Goal: Information Seeking & Learning: Learn about a topic

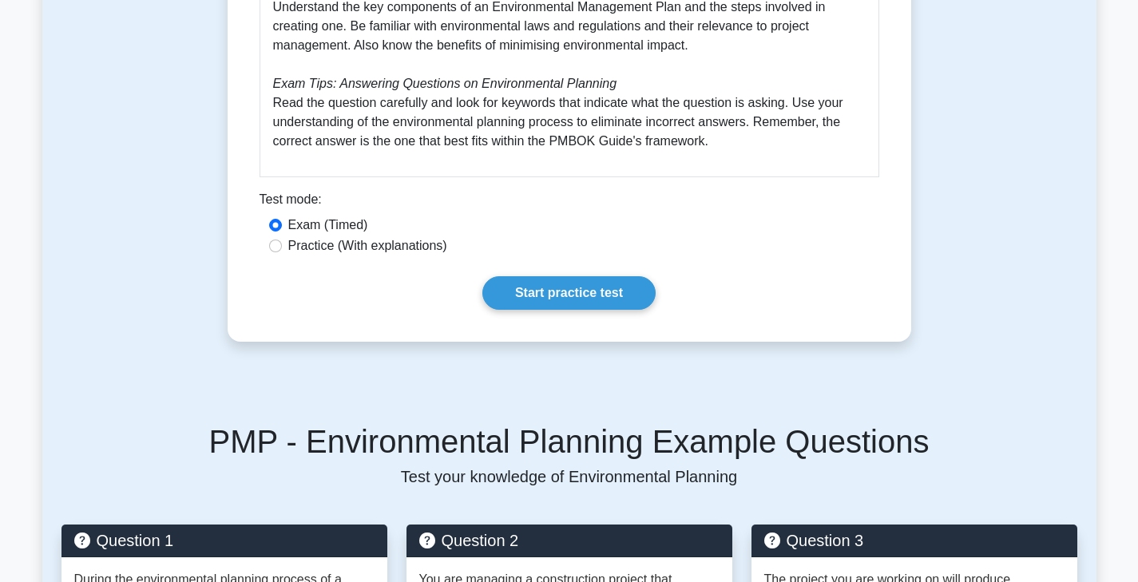
scroll to position [810, 0]
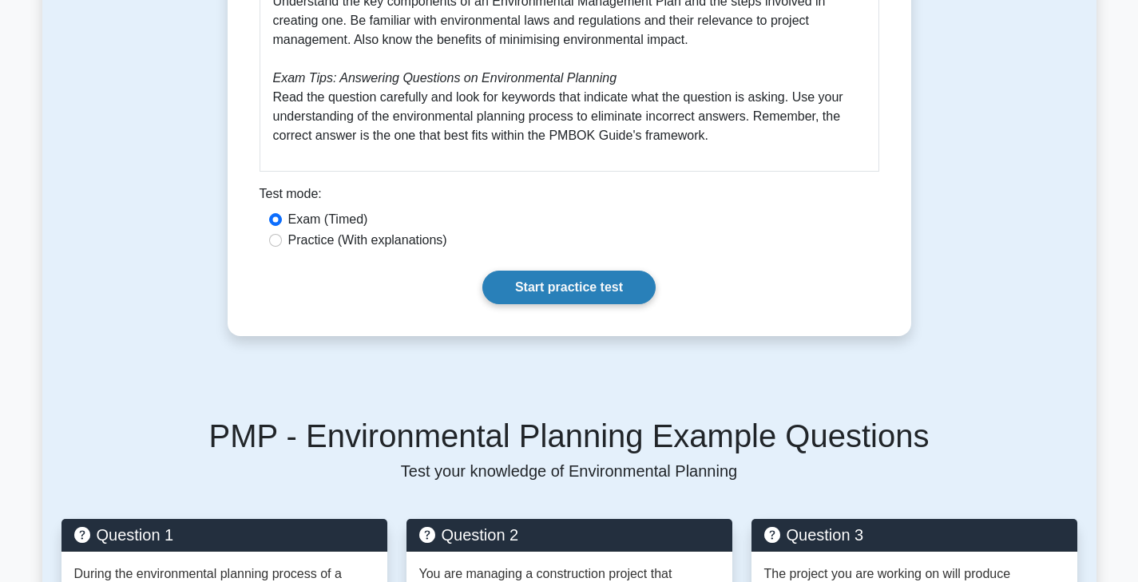
click at [532, 283] on link "Start practice test" at bounding box center [568, 288] width 173 height 34
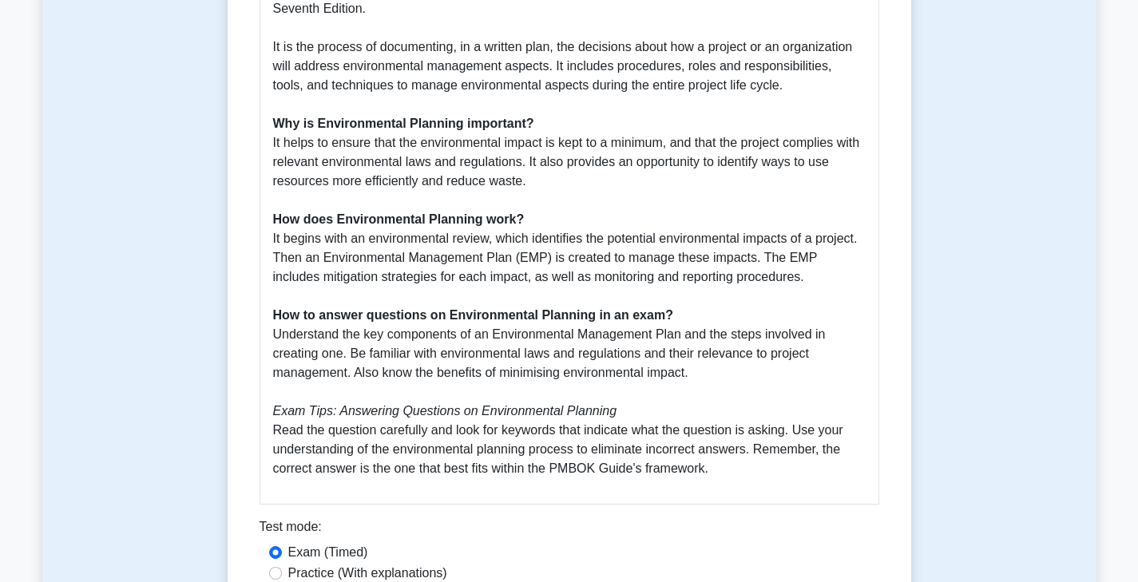
scroll to position [477, 0]
